Goal: Information Seeking & Learning: Learn about a topic

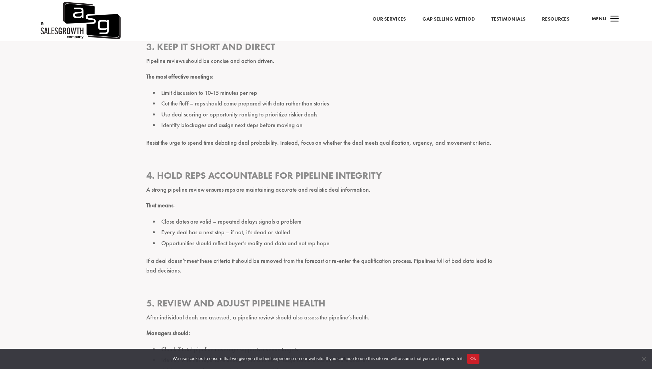
scroll to position [2037, 0]
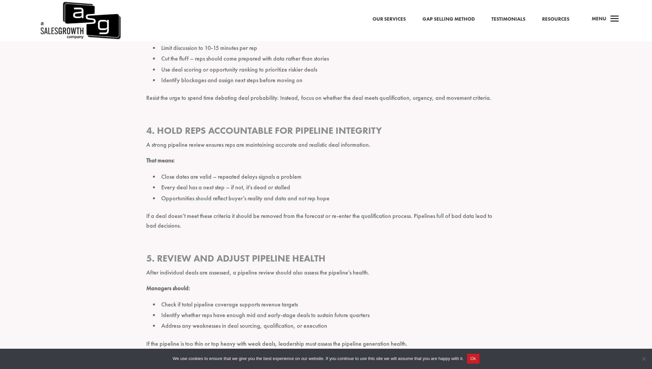
click at [479, 359] on button "Ok" at bounding box center [473, 359] width 12 height 10
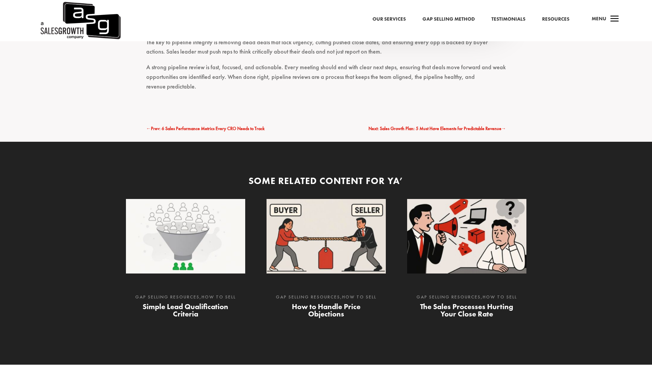
scroll to position [3373, 0]
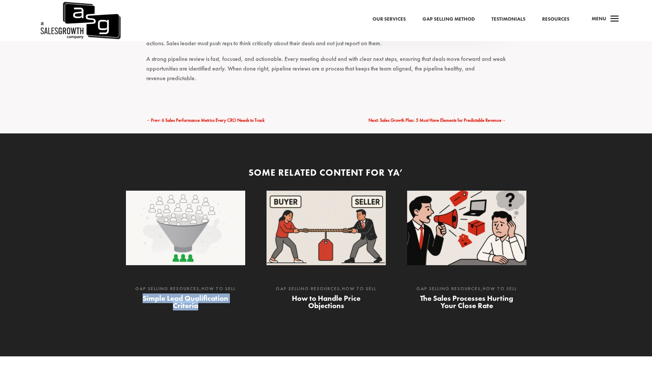
click at [462, 19] on link "Gap Selling Method" at bounding box center [448, 19] width 52 height 9
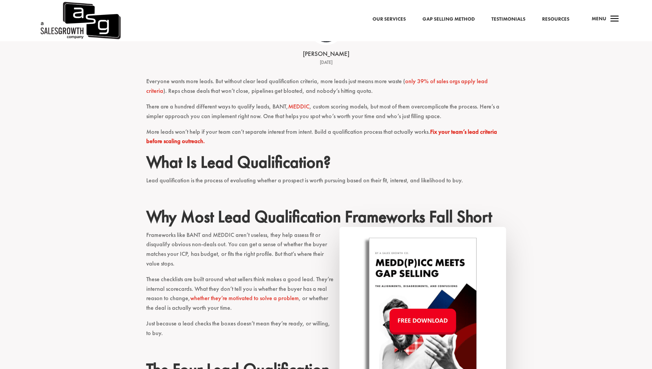
scroll to position [172, 0]
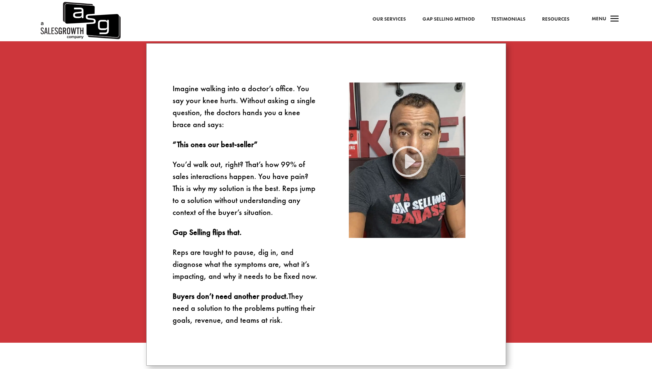
scroll to position [465, 0]
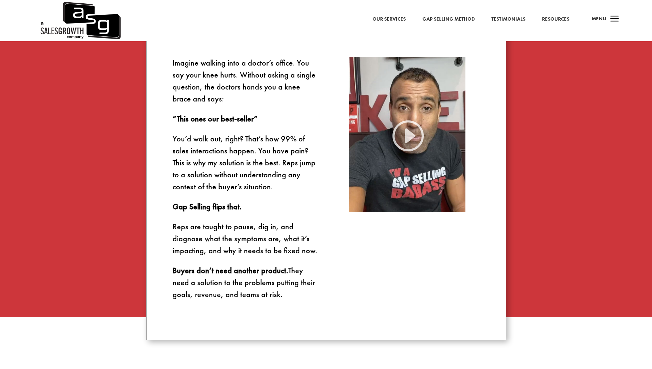
click at [394, 21] on link "Our Services" at bounding box center [388, 19] width 33 height 9
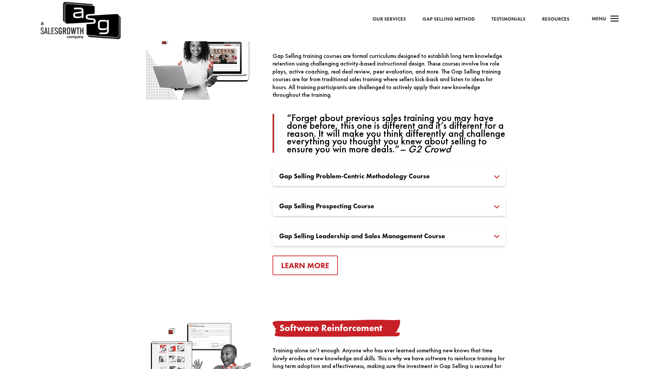
scroll to position [444, 0]
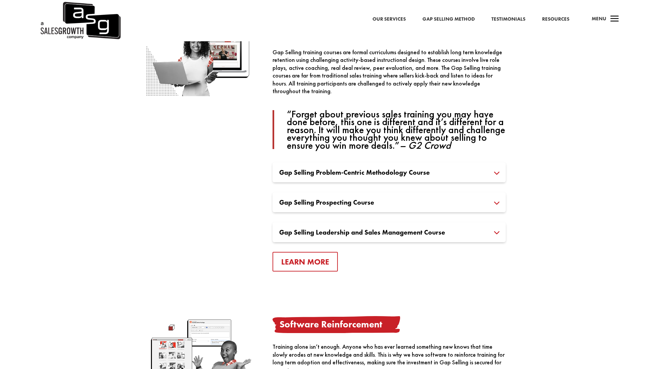
click at [554, 21] on link "Resources" at bounding box center [555, 19] width 27 height 9
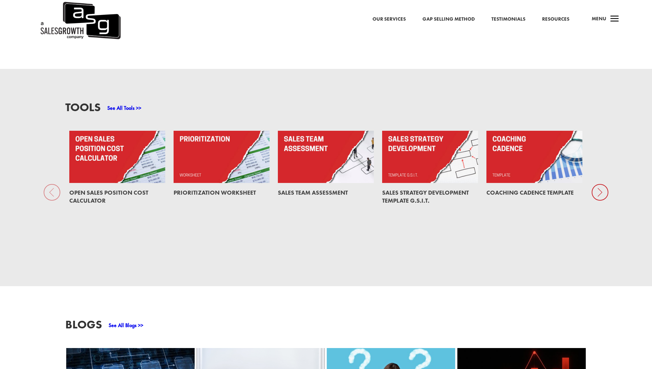
scroll to position [534, 0]
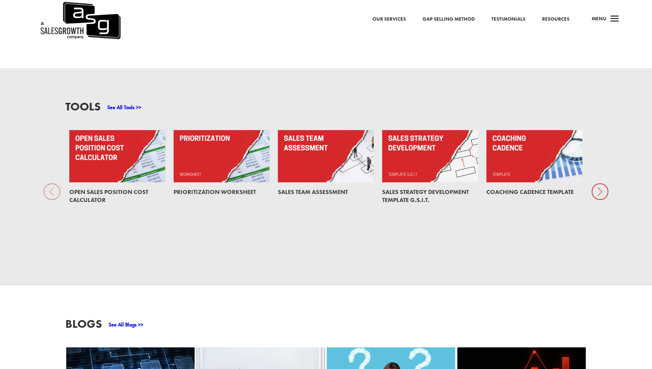
click at [296, 166] on link at bounding box center [326, 156] width 96 height 52
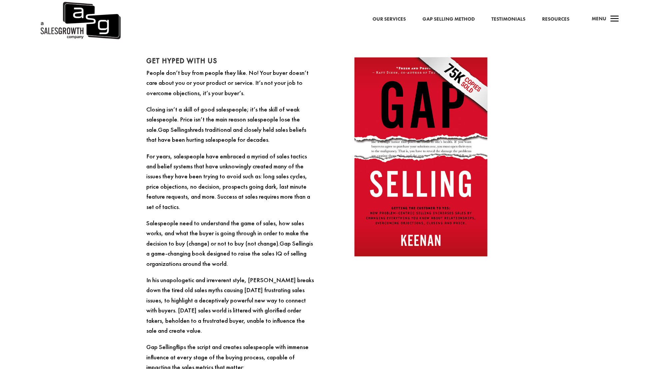
scroll to position [644, 0]
